Goal: Communication & Community: Answer question/provide support

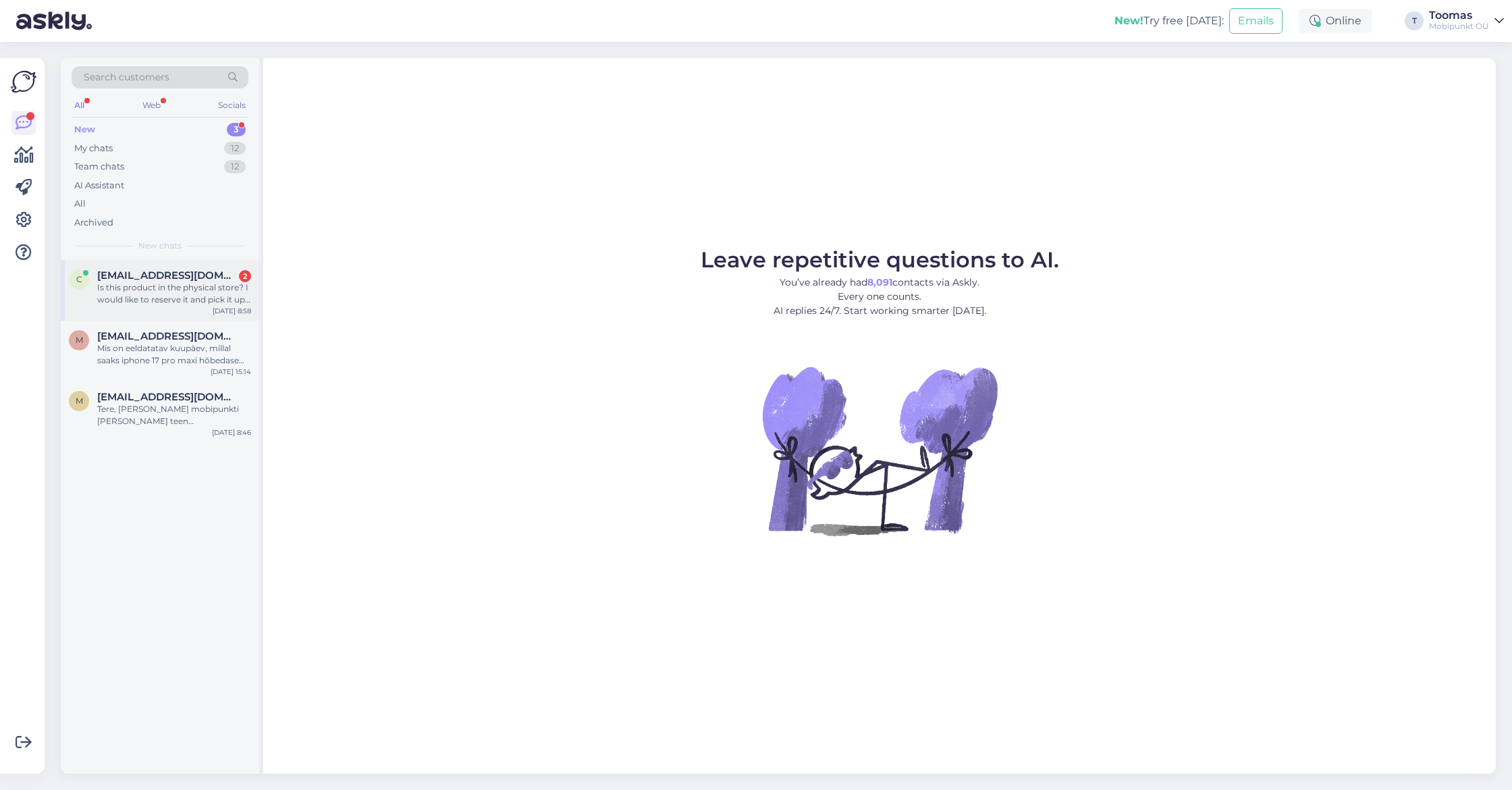
click at [218, 293] on div "Is this product in the physical store? I would like to reserve it and pick it u…" at bounding box center [174, 294] width 154 height 24
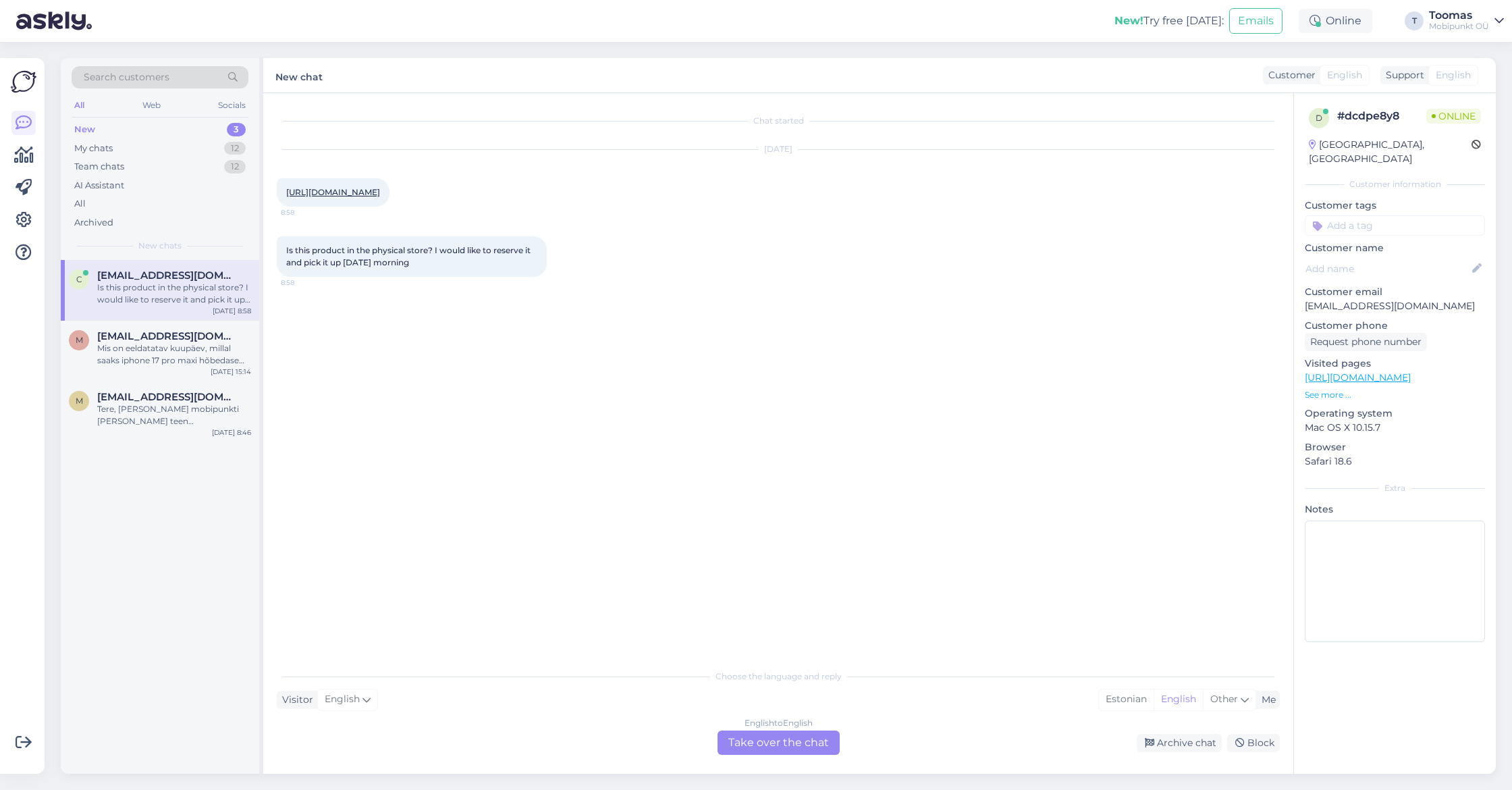
click at [380, 190] on link "[URL][DOMAIN_NAME]" at bounding box center [333, 192] width 94 height 10
click at [772, 736] on div "English to English Take over the chat" at bounding box center [778, 742] width 122 height 24
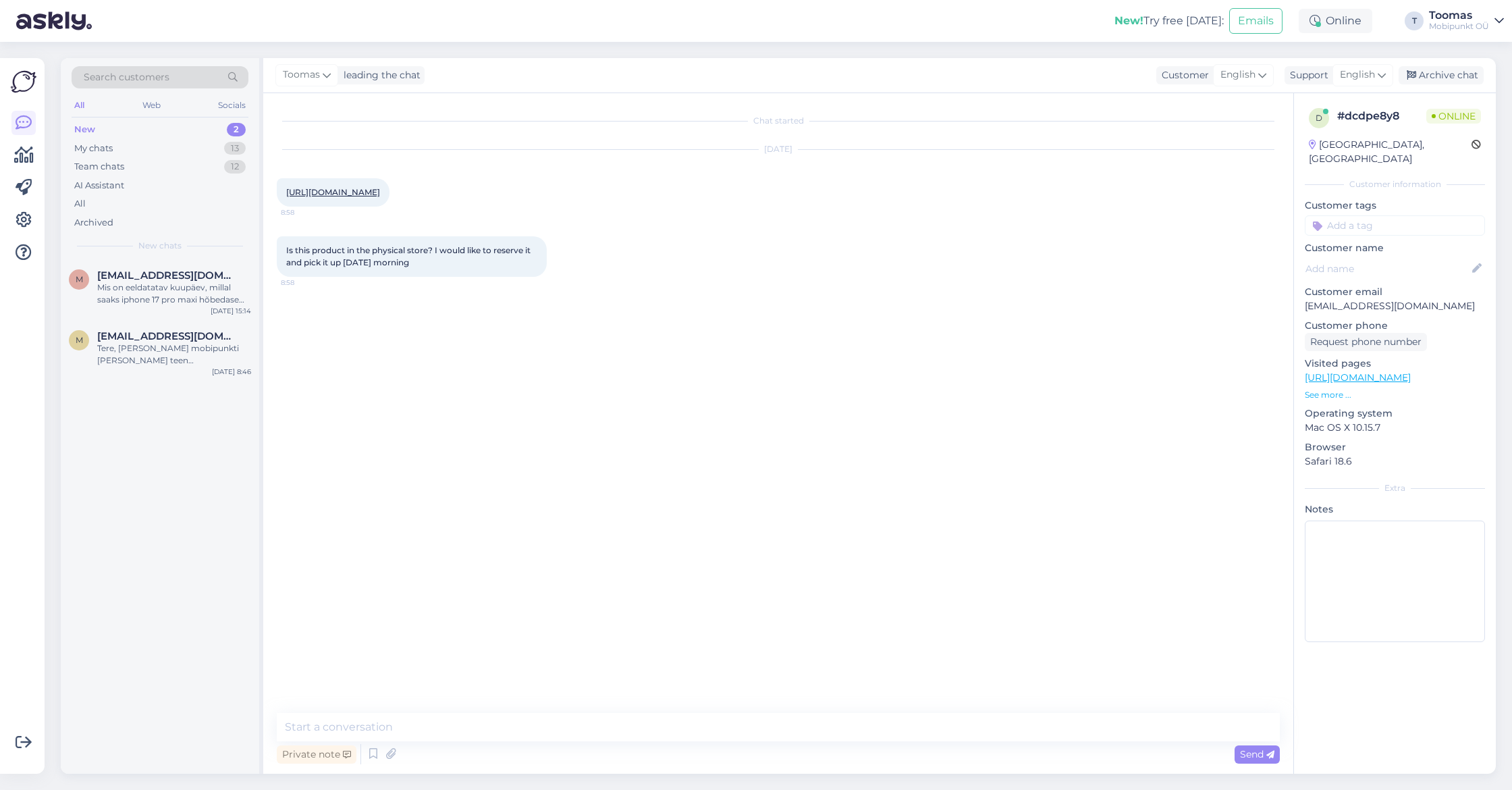
click at [776, 725] on textarea at bounding box center [778, 727] width 1003 height 28
type textarea "Hello"
type textarea "T"
type textarea "The device is at our store so if you want you can come and purchase it"
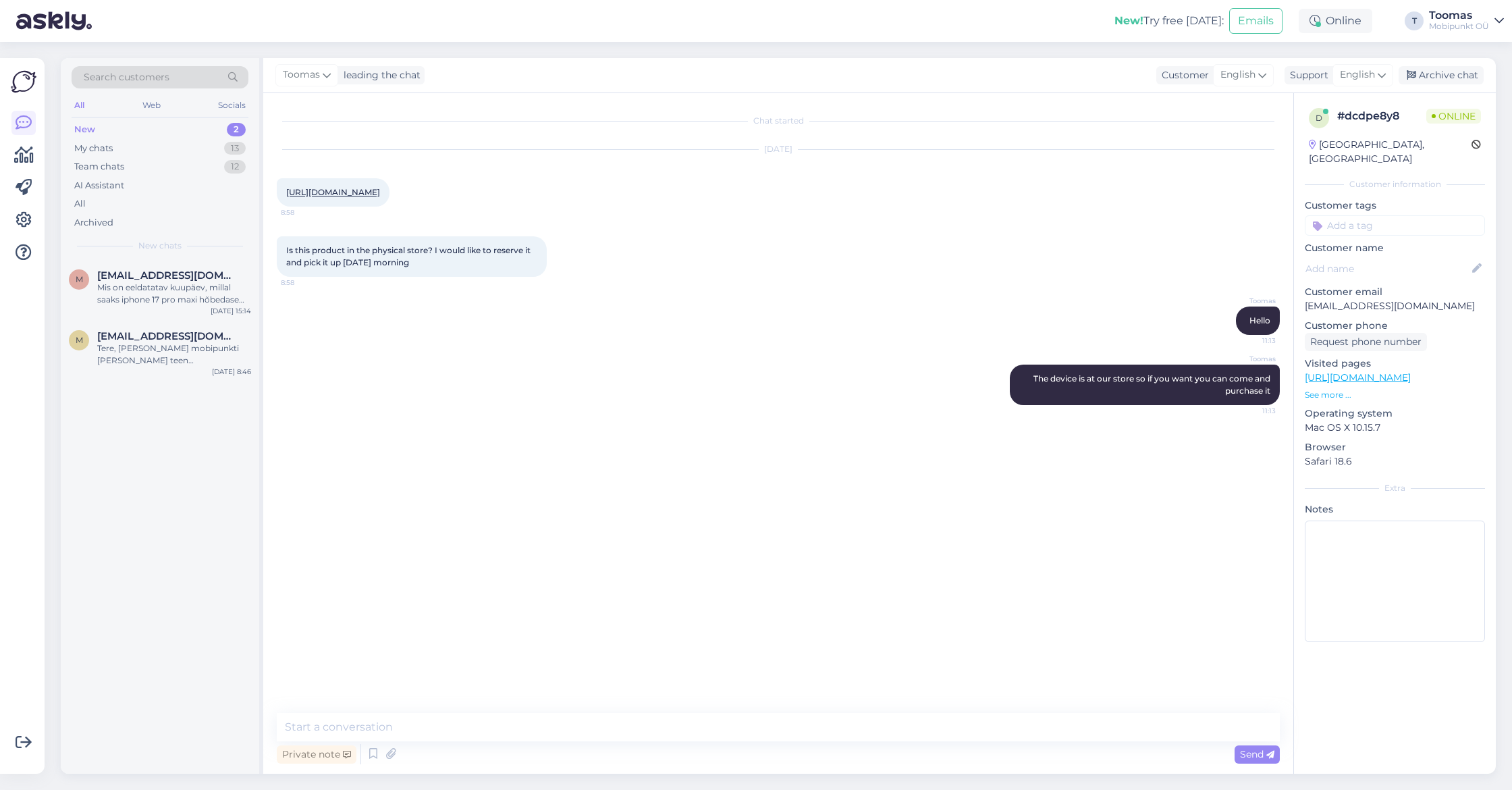
click at [380, 189] on link "[URL][DOMAIN_NAME]" at bounding box center [333, 192] width 94 height 10
click at [620, 272] on div "Is this product in the physical store? I would like to reserve it and pick it u…" at bounding box center [778, 257] width 1003 height 71
